Goal: Task Accomplishment & Management: Manage account settings

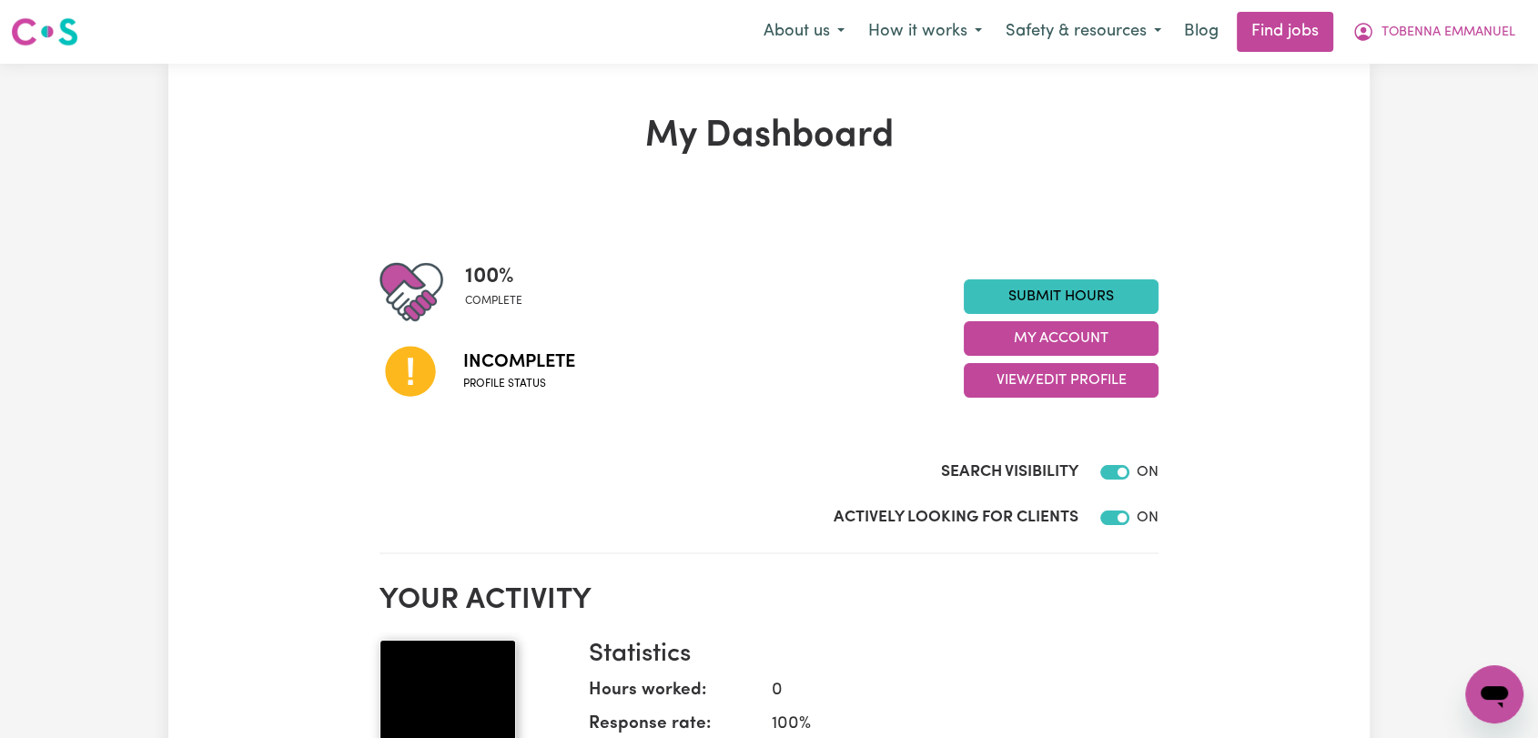
click at [1078, 375] on button "View/Edit Profile" at bounding box center [1061, 380] width 195 height 35
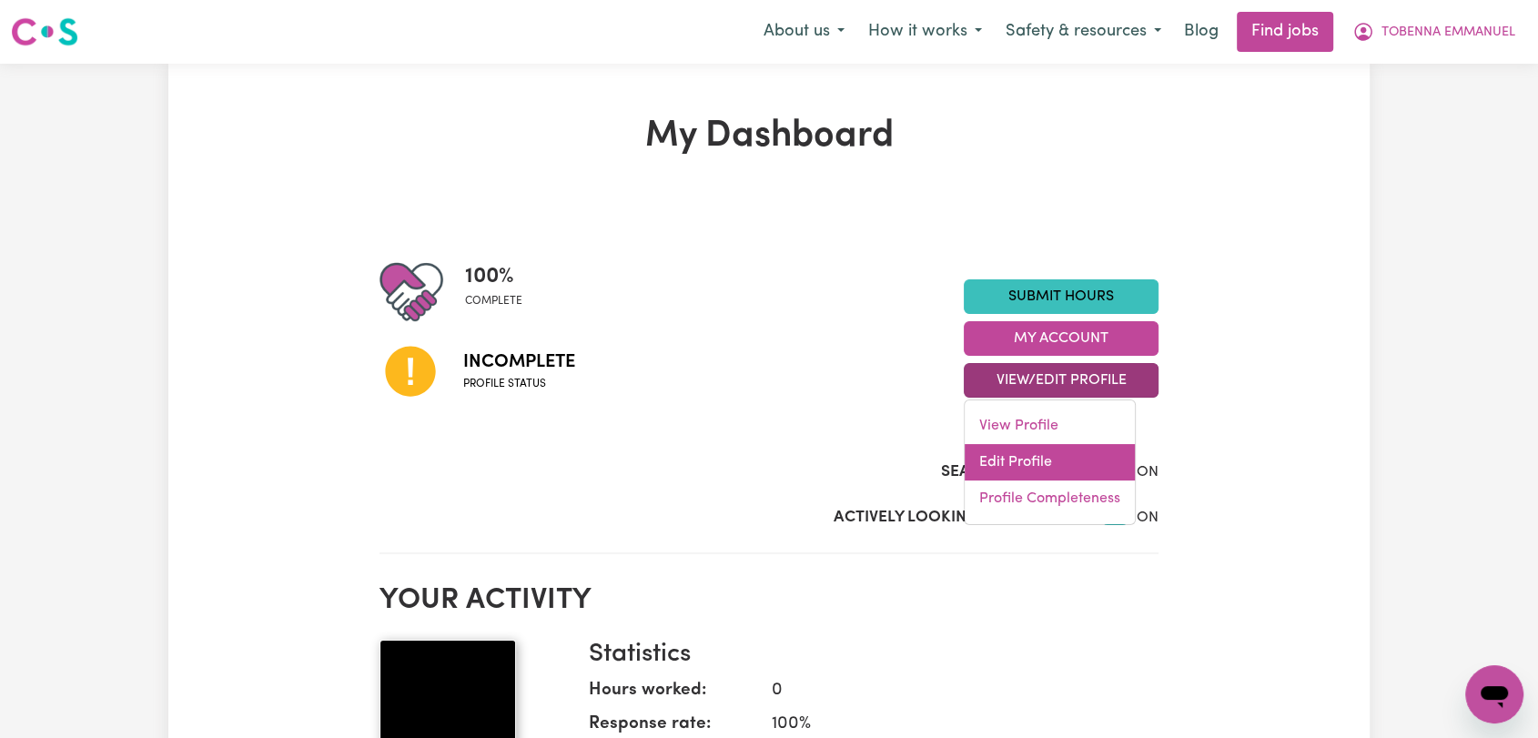
click at [1046, 475] on link "Edit Profile" at bounding box center [1050, 462] width 170 height 36
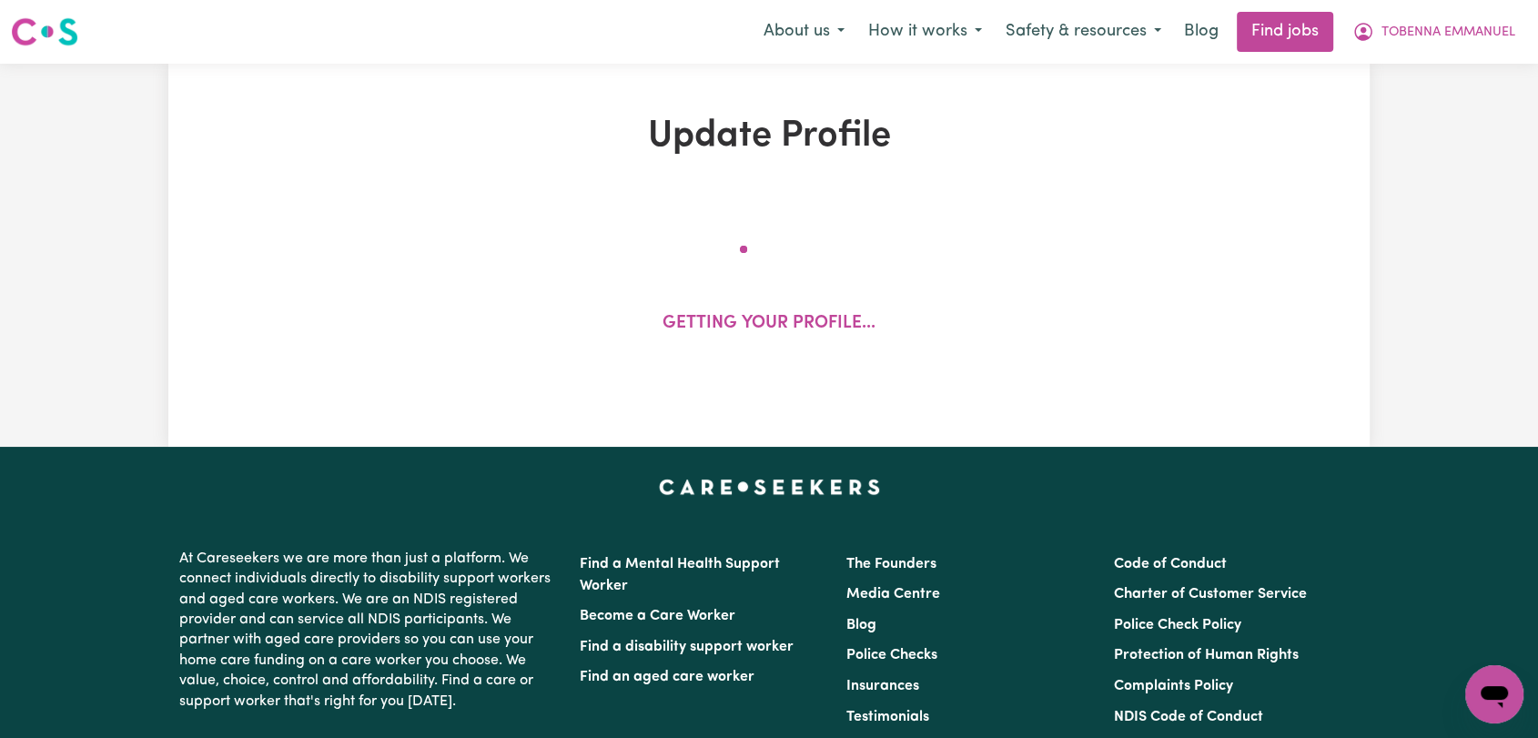
select select "[DEMOGRAPHIC_DATA]"
select select "Student Visa"
select select "Studying a healthcare related degree or qualification"
select select "45"
select select "65"
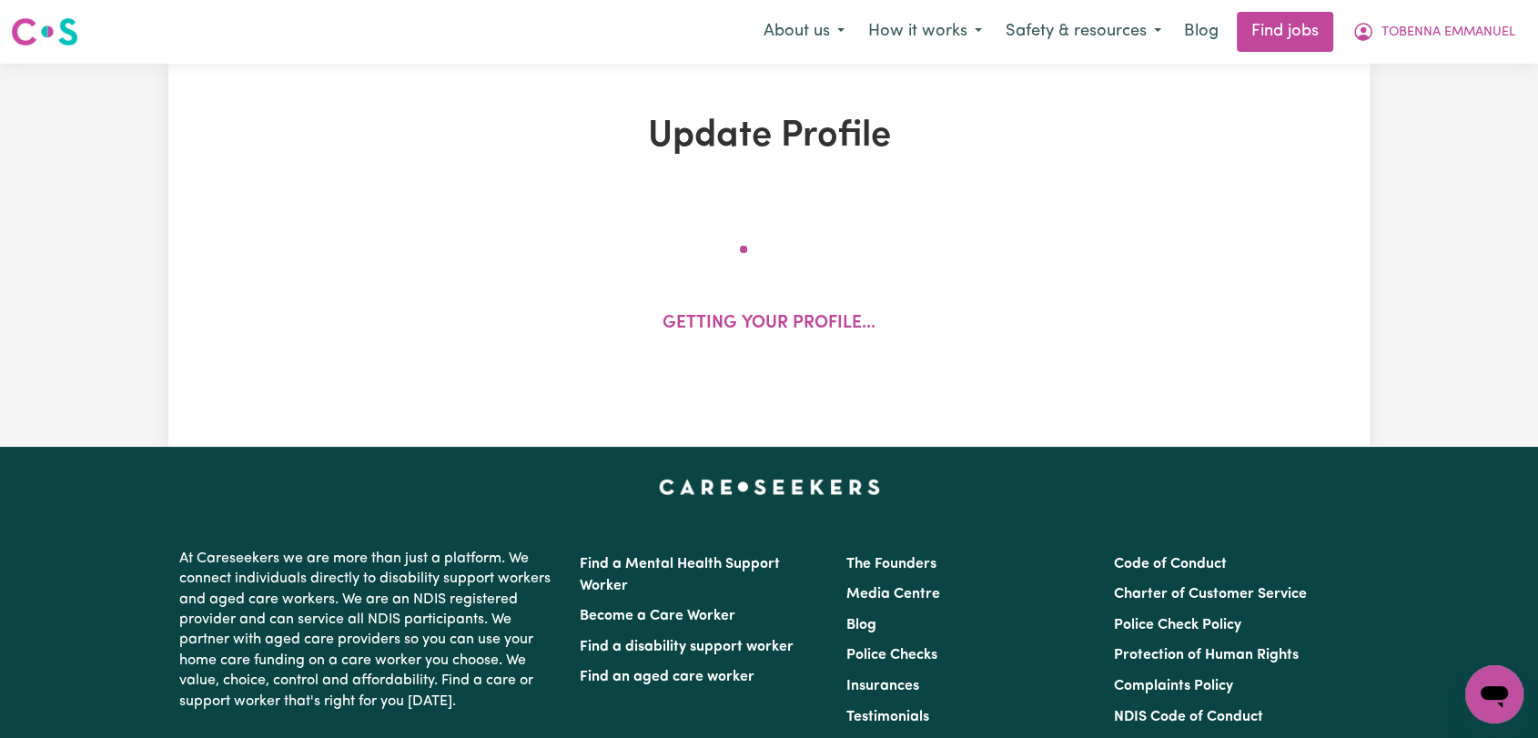
select select "84"
select select "91"
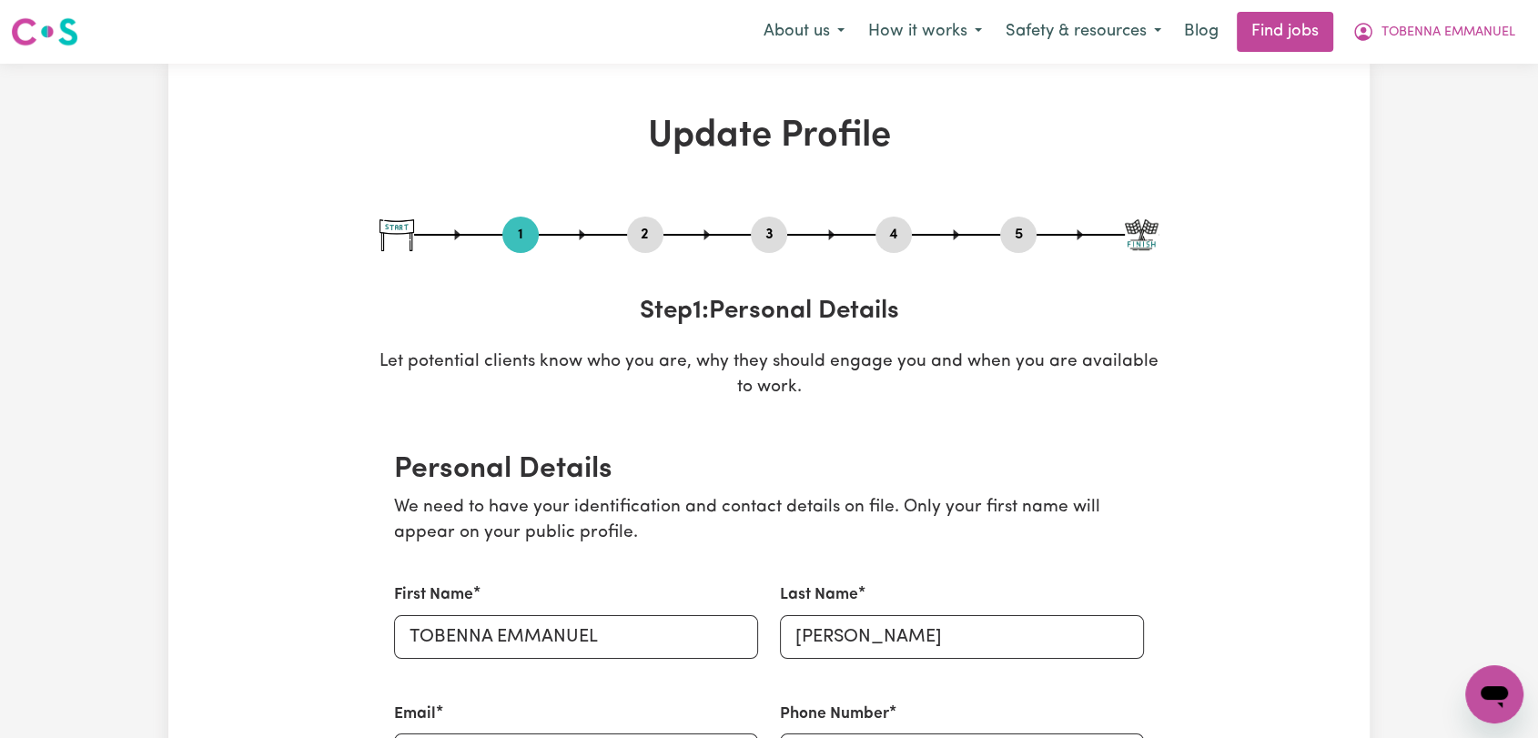
click at [650, 225] on button "2" at bounding box center [645, 235] width 36 height 24
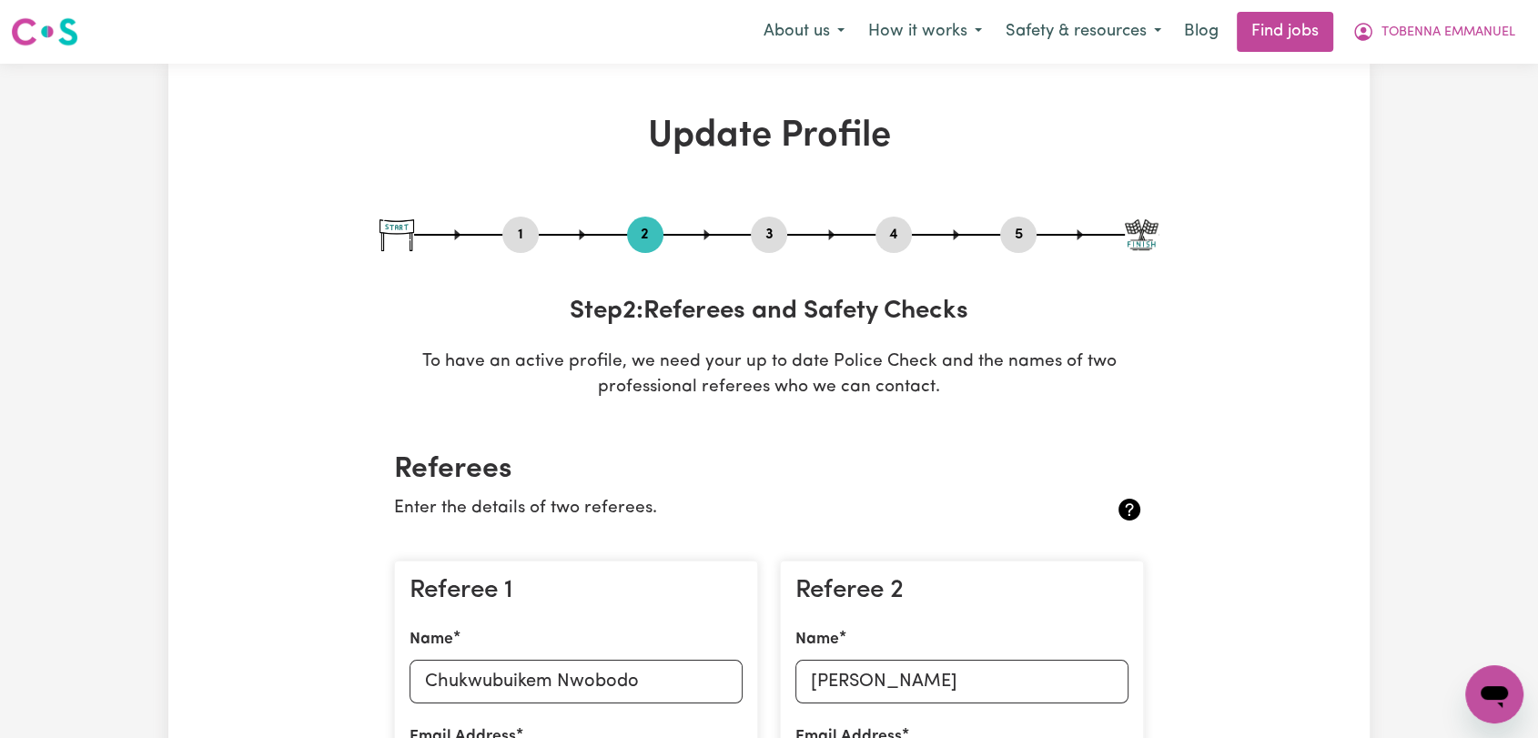
click at [513, 233] on button "1" at bounding box center [520, 235] width 36 height 24
select select "[DEMOGRAPHIC_DATA]"
select select "Student Visa"
select select "Studying a healthcare related degree or qualification"
select select "45"
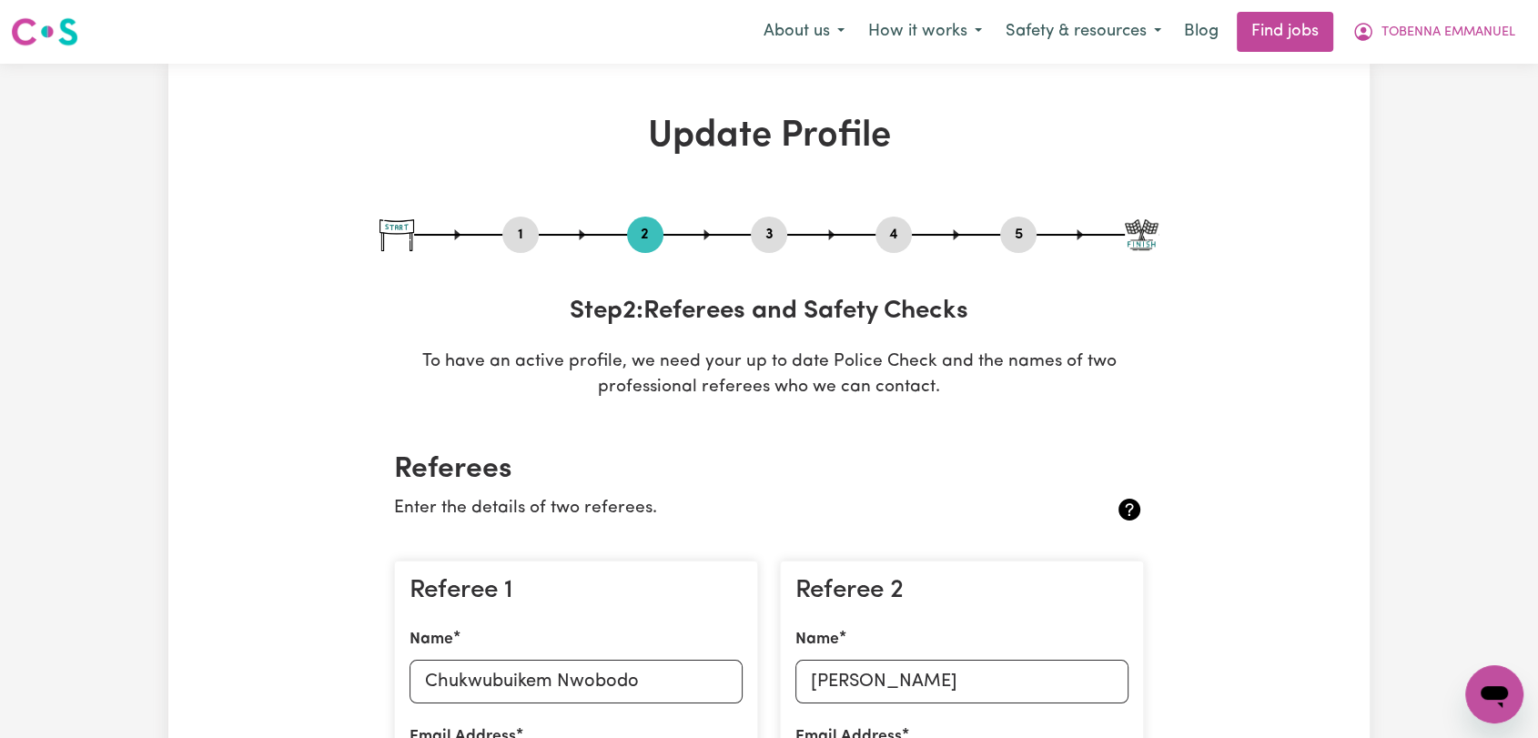
select select "65"
select select "84"
select select "91"
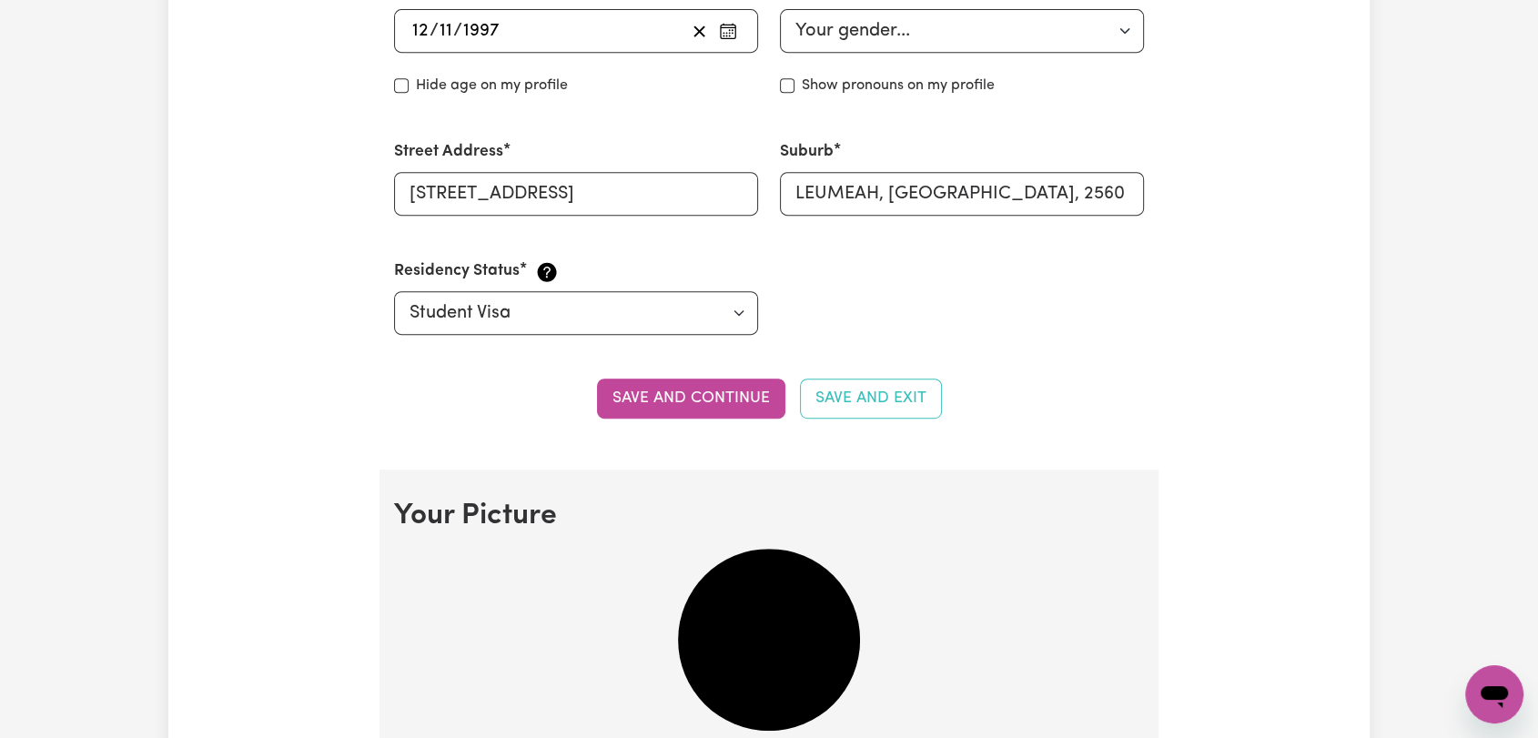
scroll to position [1011, 0]
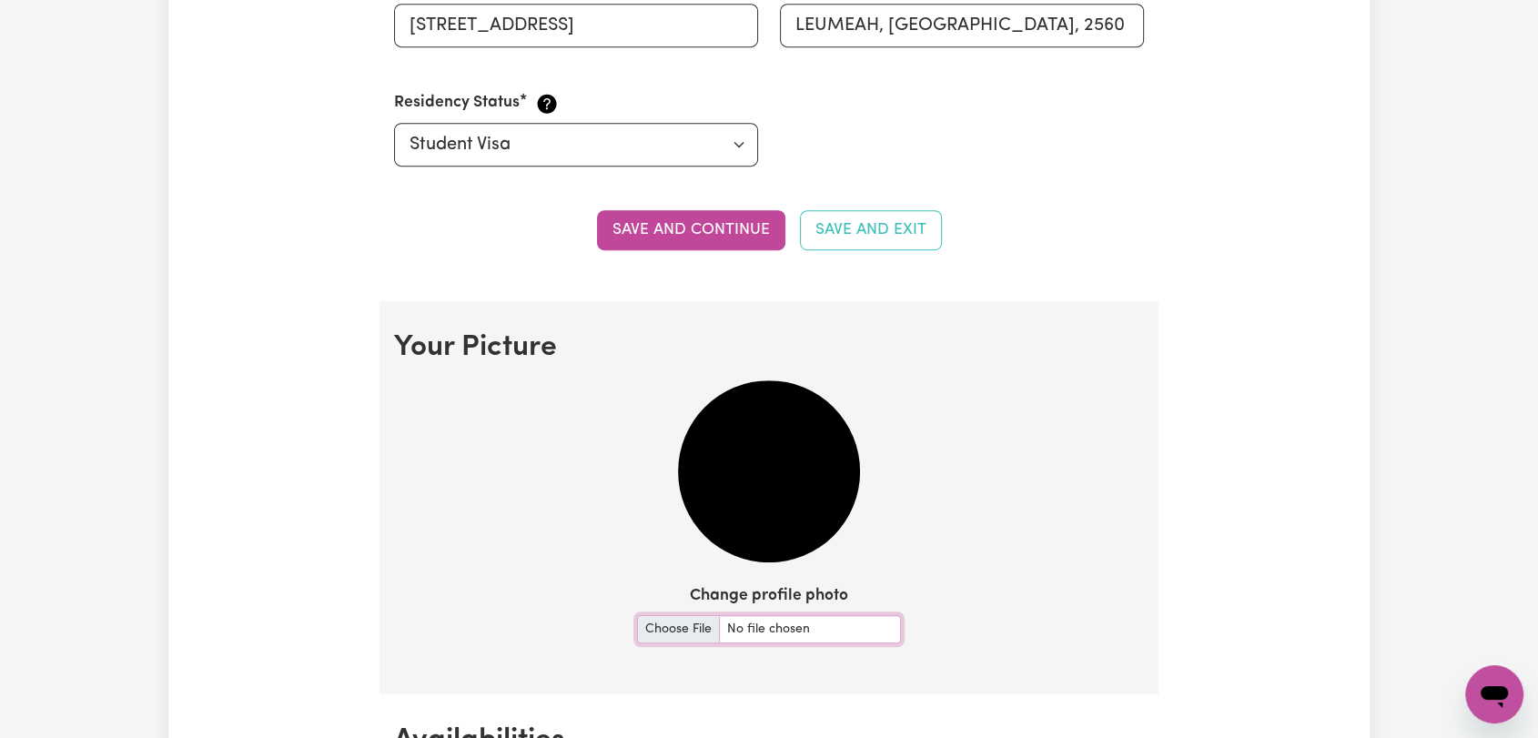
click at [681, 626] on input "Change profile photo" at bounding box center [769, 629] width 264 height 28
type input "C:\fakepath\TOBENNA [PERSON_NAME] - Photo Card.jpeg"
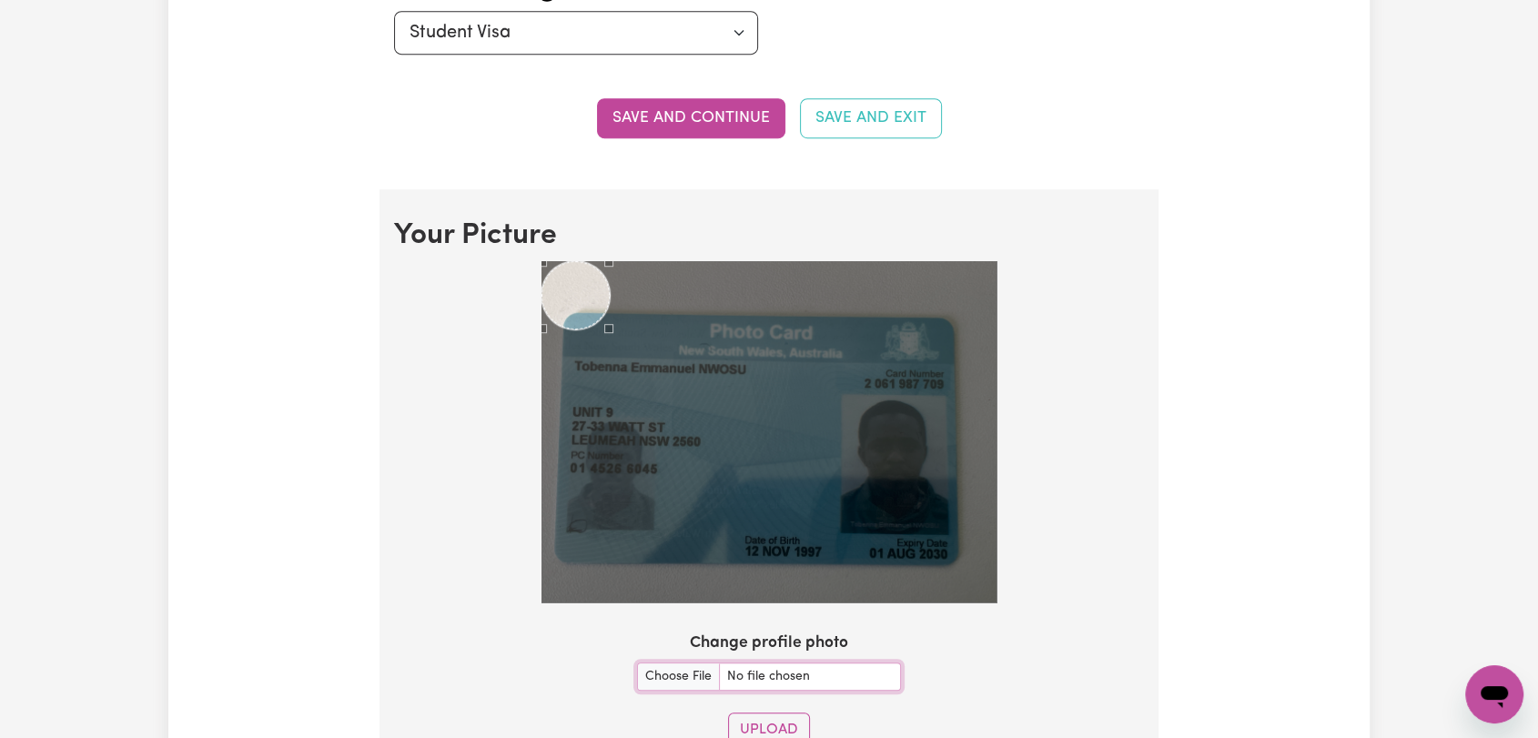
scroll to position [1314, 0]
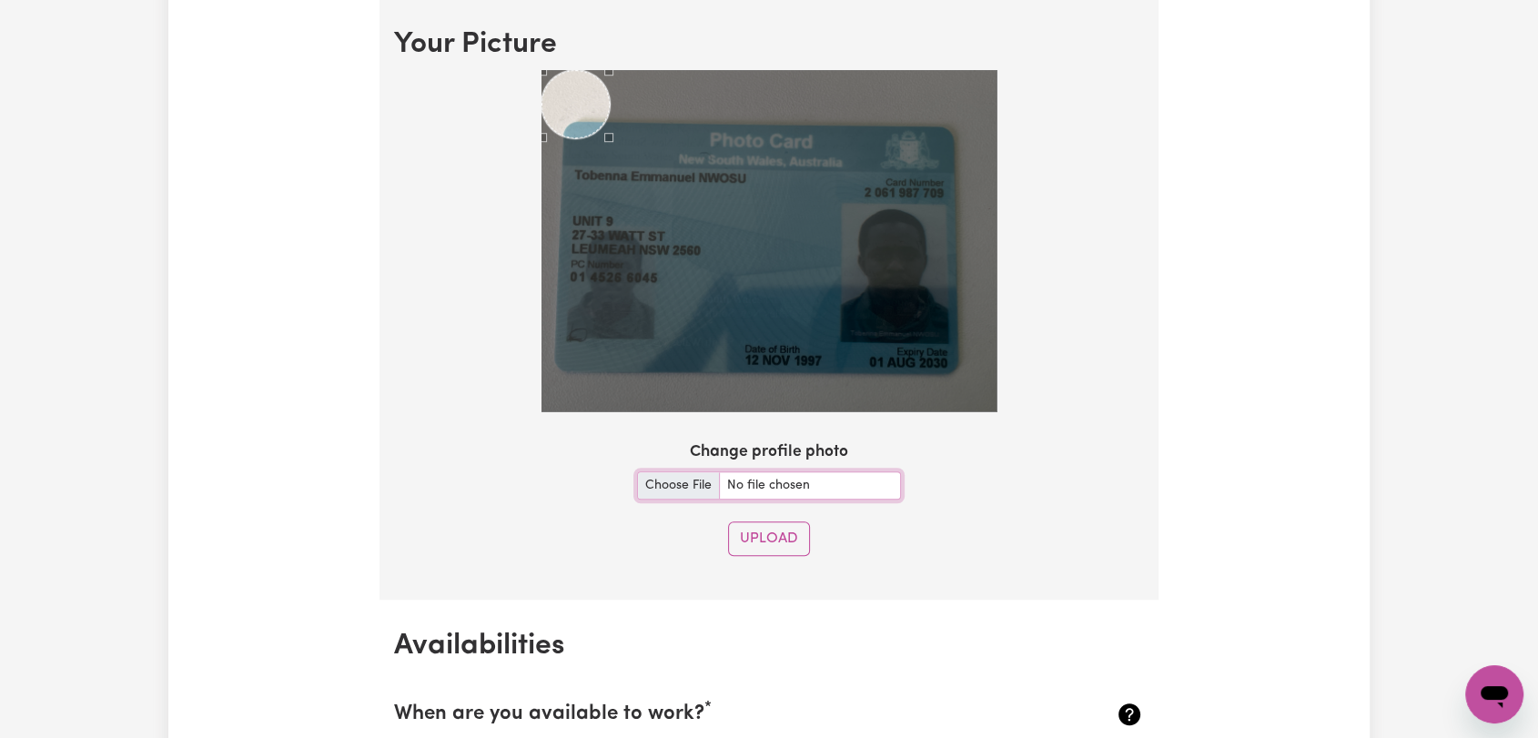
click at [639, 482] on input "Change profile photo" at bounding box center [769, 486] width 264 height 28
click at [680, 473] on input "Change profile photo" at bounding box center [769, 486] width 264 height 28
type input "C:\fakepath\TOBENNA [PERSON_NAME] - Picture.jpg"
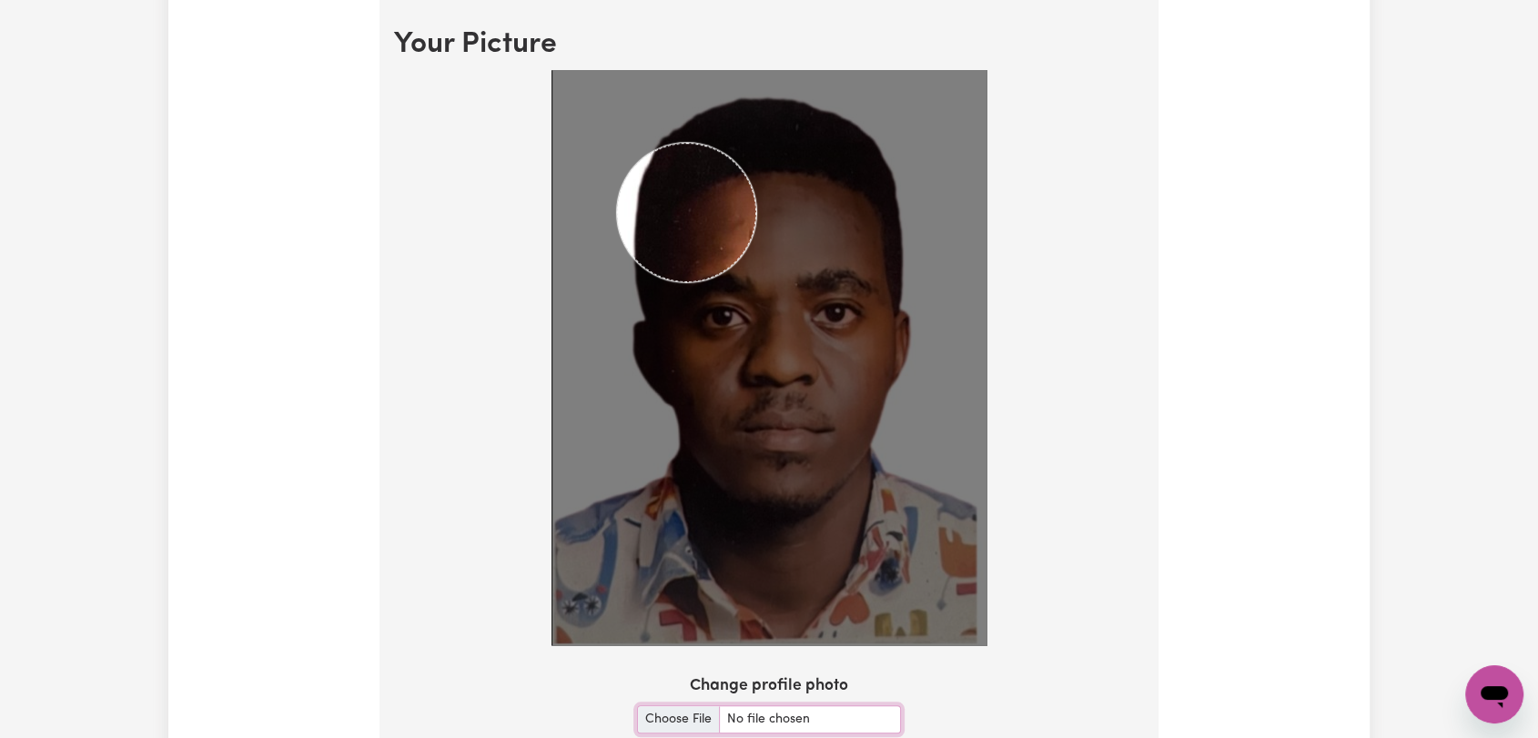
click at [755, 347] on img at bounding box center [769, 357] width 435 height 575
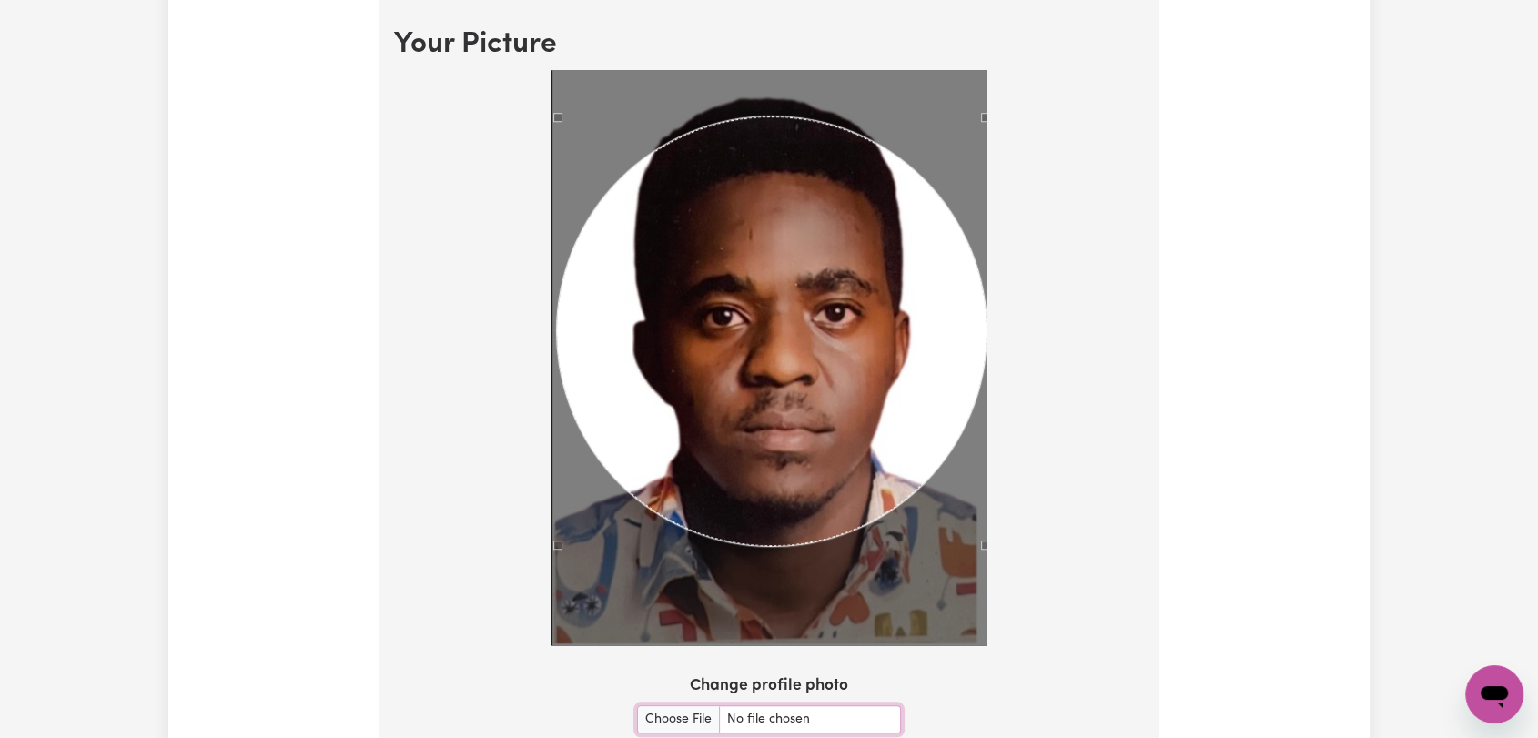
click at [705, 249] on div "Use the arrow keys to move the crop selection area" at bounding box center [772, 332] width 430 height 430
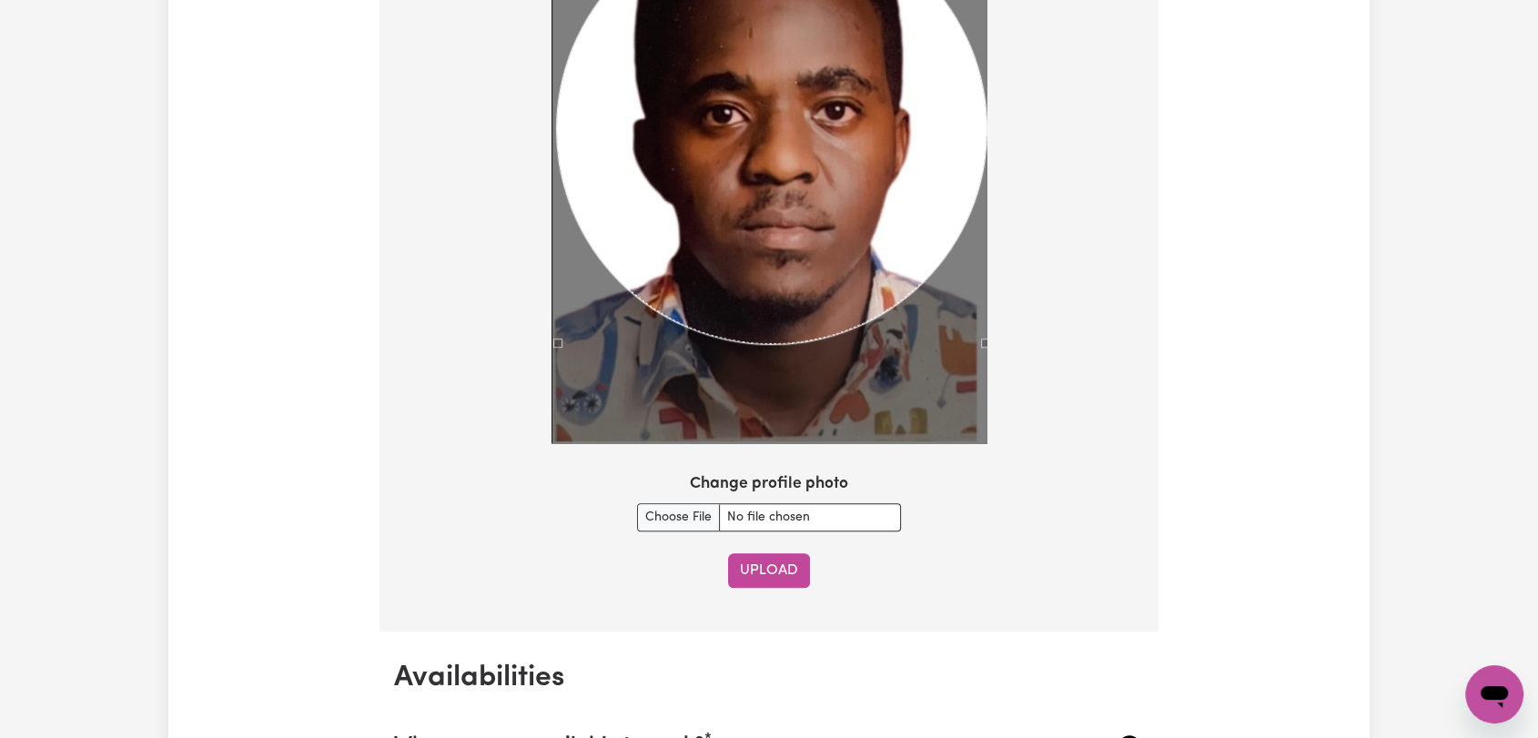
click at [753, 570] on button "Upload" at bounding box center [769, 570] width 82 height 35
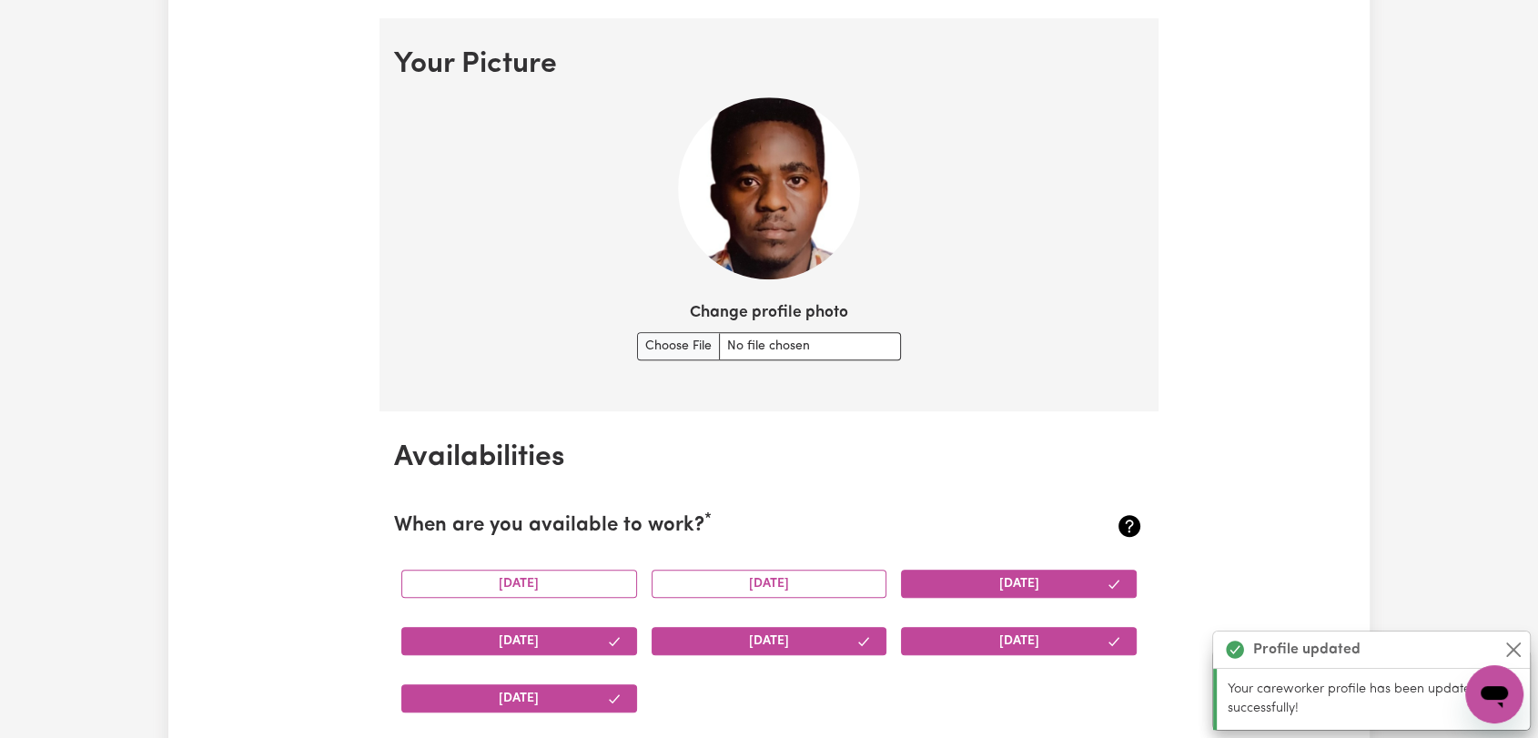
scroll to position [1098, 0]
